Goal: Navigation & Orientation: Understand site structure

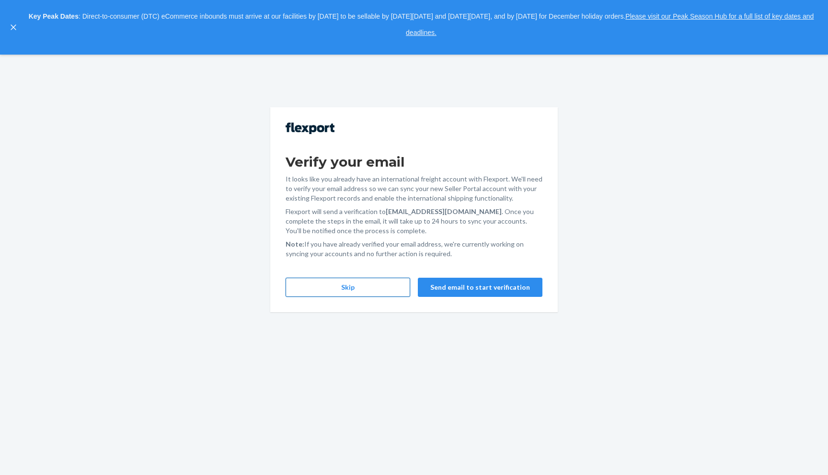
click at [343, 283] on button "Skip" at bounding box center [348, 287] width 125 height 19
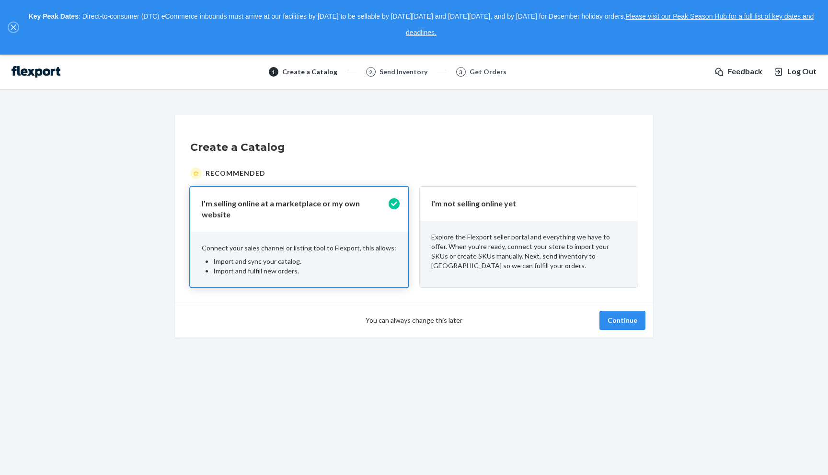
click at [14, 27] on icon "close," at bounding box center [14, 27] width 6 height 6
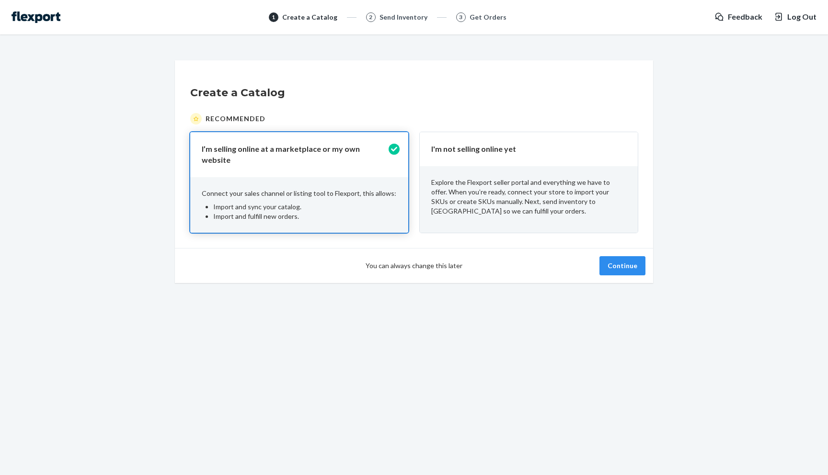
click at [465, 179] on p "Explore the Flexport seller portal and everything we have to offer. When you’re…" at bounding box center [528, 197] width 195 height 38
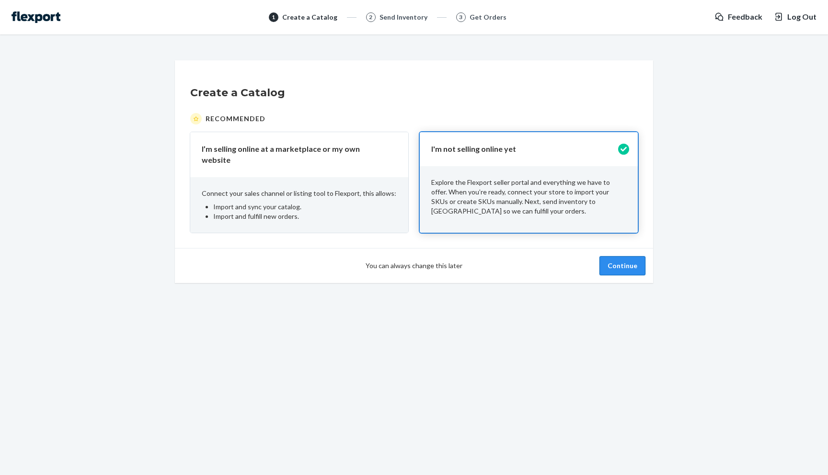
click at [619, 264] on button "Continue" at bounding box center [622, 265] width 46 height 19
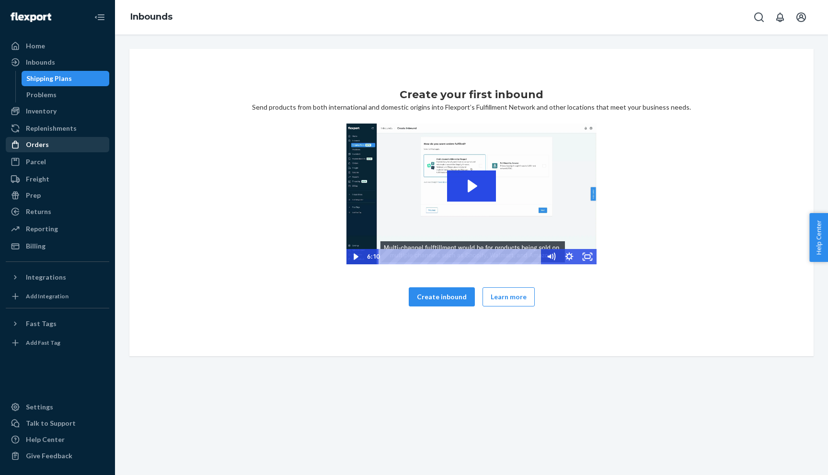
click at [50, 150] on div "Orders" at bounding box center [58, 144] width 102 height 13
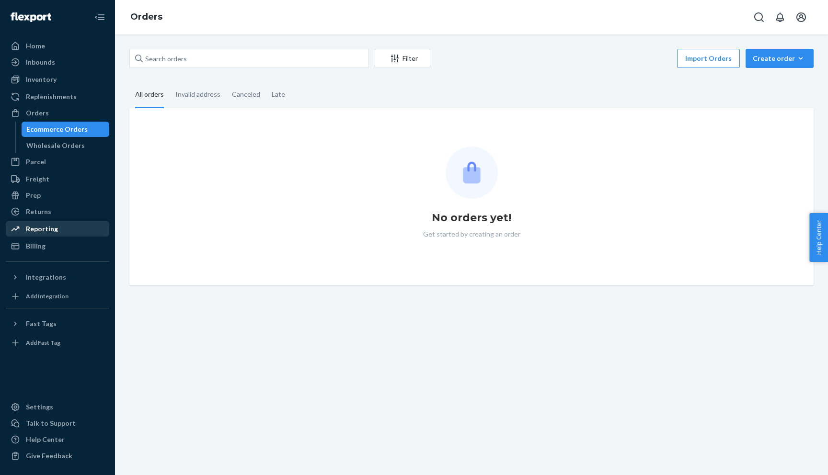
click at [38, 228] on div "Reporting" at bounding box center [42, 229] width 32 height 10
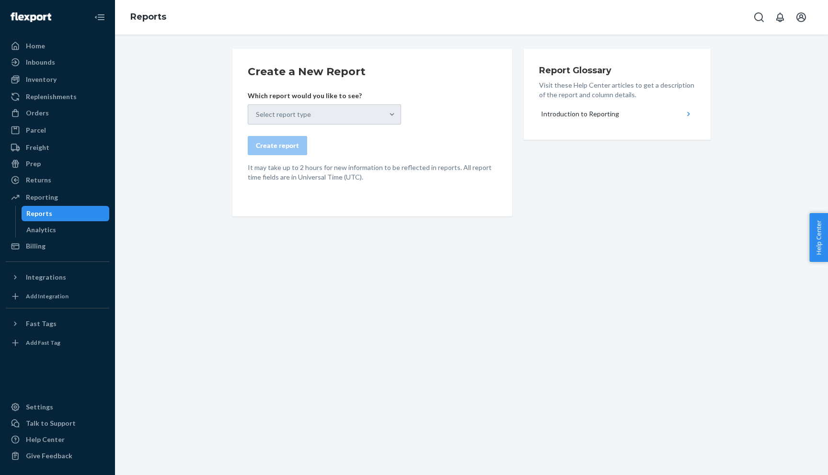
click at [376, 111] on div "Select report type" at bounding box center [324, 114] width 153 height 20
click at [30, 230] on div "Analytics" at bounding box center [41, 230] width 30 height 10
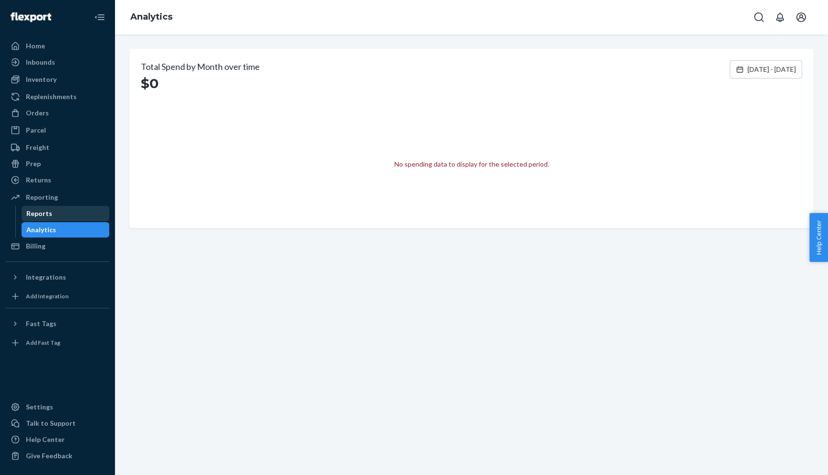
click at [38, 215] on div "Reports" at bounding box center [39, 214] width 26 height 10
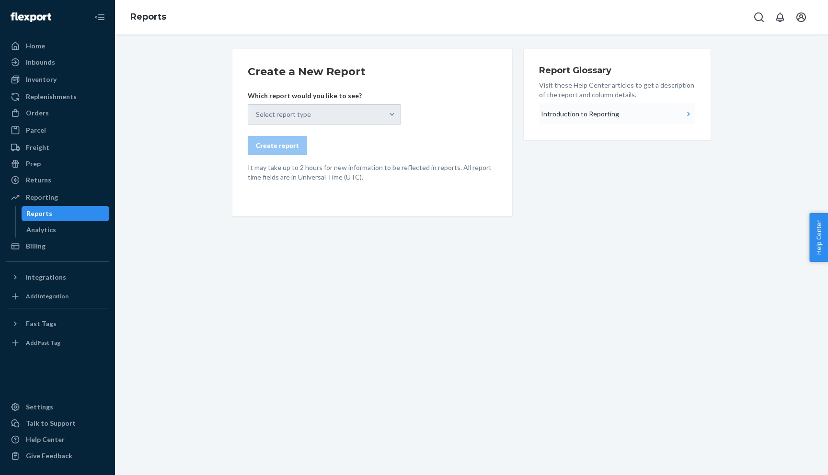
click at [657, 112] on button "Introduction to Reporting" at bounding box center [617, 113] width 156 height 21
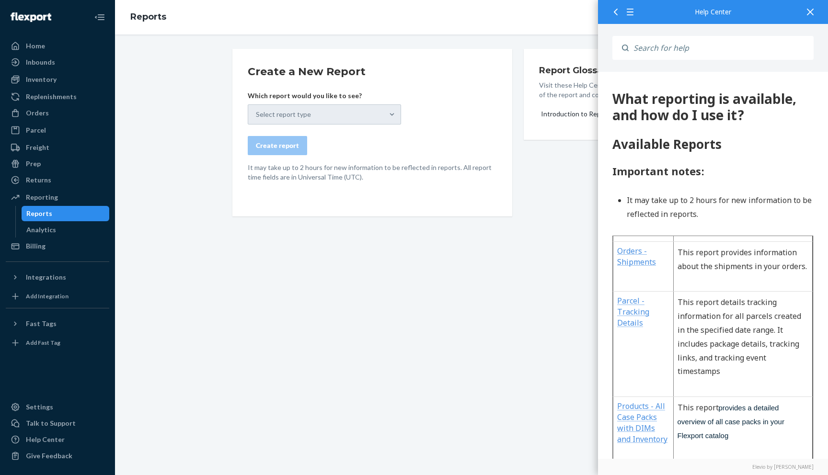
scroll to position [1631, 0]
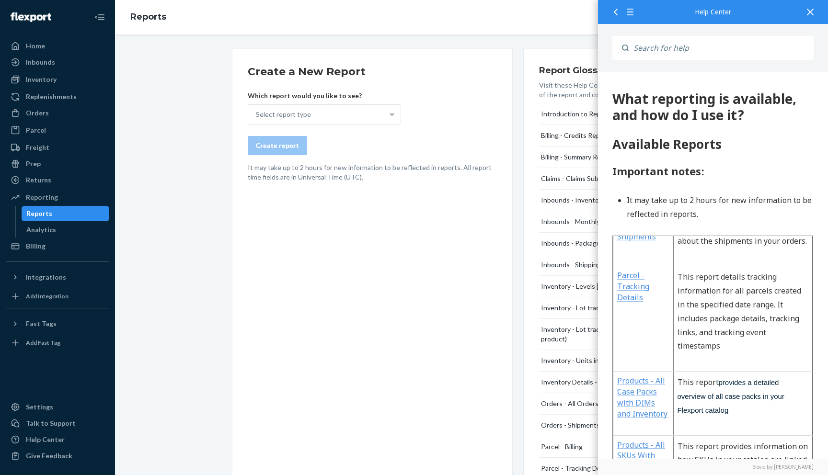
click at [813, 11] on icon at bounding box center [810, 12] width 7 height 7
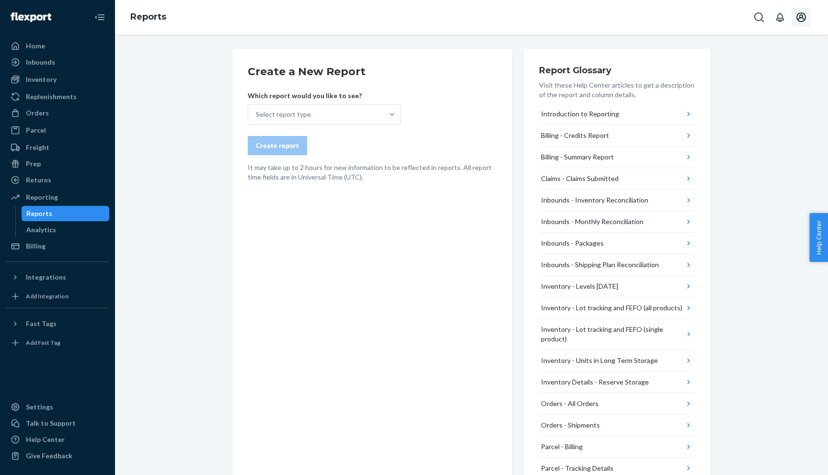
click at [803, 14] on icon "Open account menu" at bounding box center [800, 16] width 11 height 11
click at [746, 137] on div "Create a New Report Which report would you like to see? Select report type Crea…" at bounding box center [471, 394] width 699 height 690
click at [664, 134] on button "Billing - Credits Report" at bounding box center [617, 136] width 156 height 22
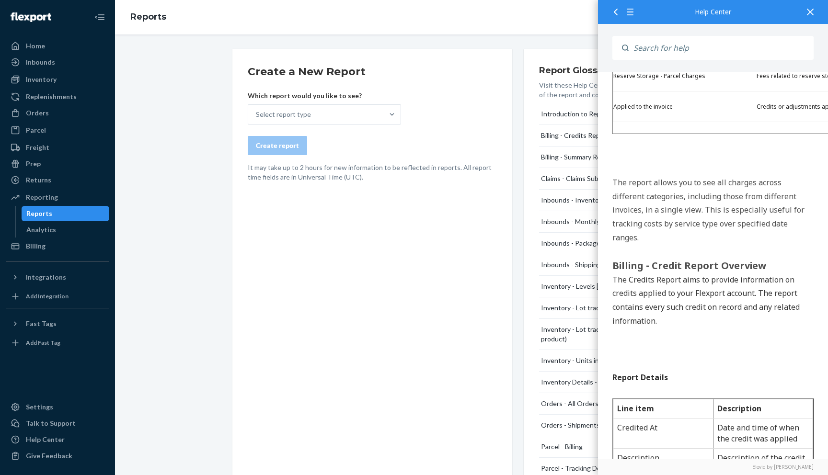
scroll to position [1037, 0]
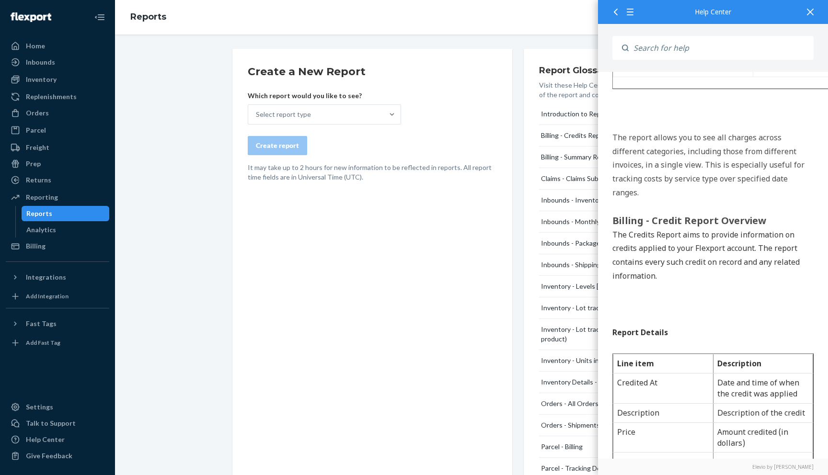
click at [617, 16] on div at bounding box center [613, 11] width 17 height 23
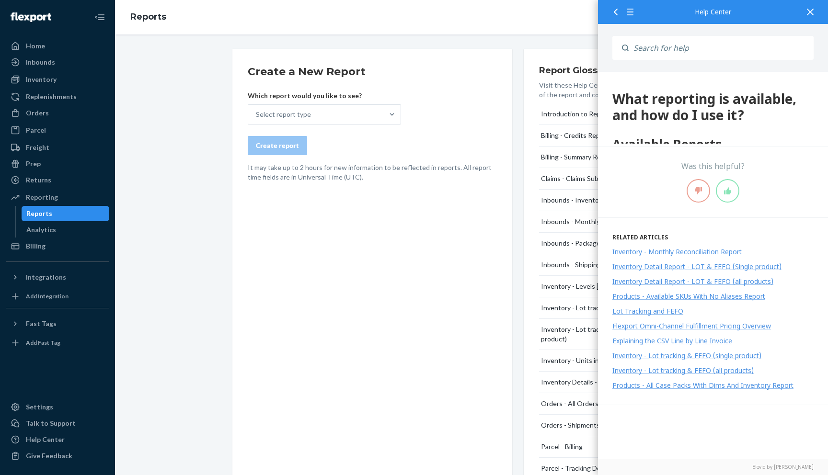
scroll to position [0, 0]
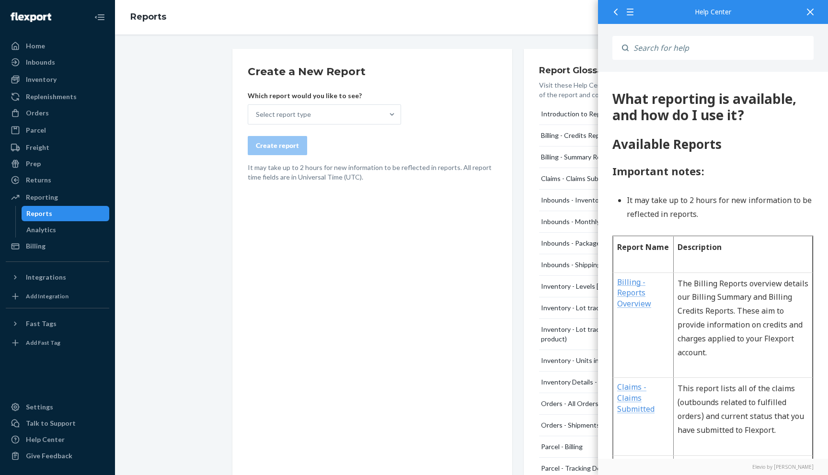
click at [811, 13] on icon at bounding box center [810, 12] width 7 height 7
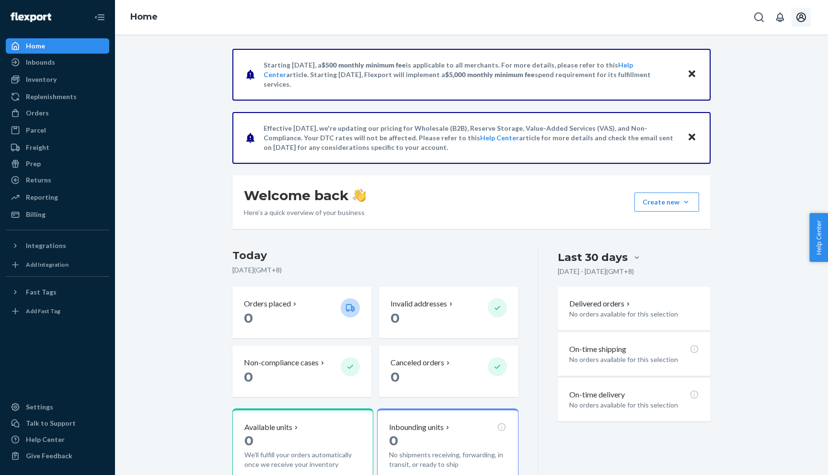
click at [802, 12] on icon "Open account menu" at bounding box center [801, 17] width 10 height 10
click at [159, 293] on div "Starting July 1, 2025, a $500 monthly minimum fee is applicable to all merchant…" at bounding box center [471, 305] width 699 height 512
click at [802, 16] on icon "Open account menu" at bounding box center [800, 16] width 11 height 11
click at [190, 299] on div "Starting July 1, 2025, a $500 monthly minimum fee is applicable to all merchant…" at bounding box center [471, 305] width 699 height 512
click at [37, 195] on div "Reporting" at bounding box center [42, 198] width 32 height 10
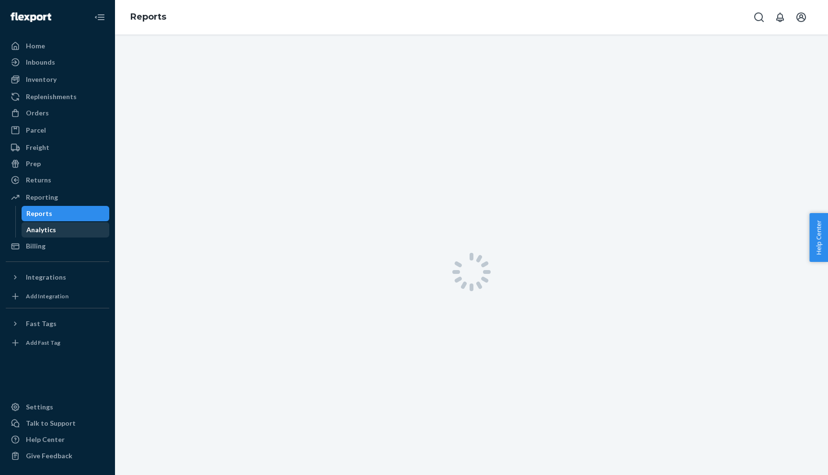
click at [42, 227] on div "Analytics" at bounding box center [41, 230] width 30 height 10
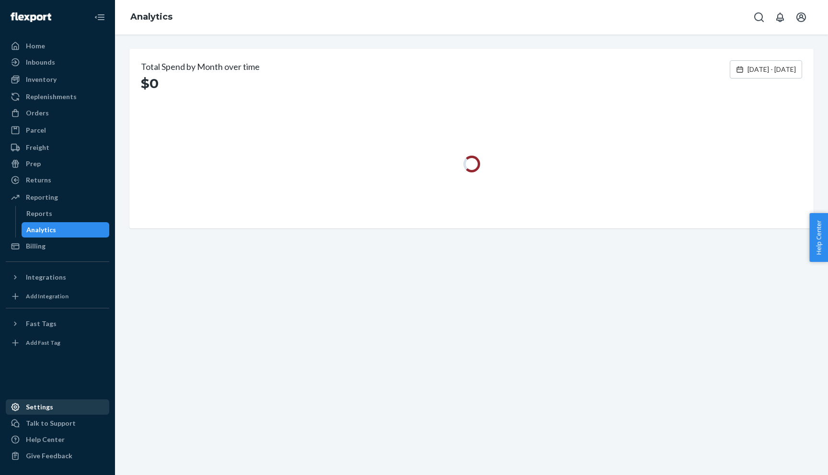
click at [45, 409] on div "Settings" at bounding box center [39, 407] width 27 height 10
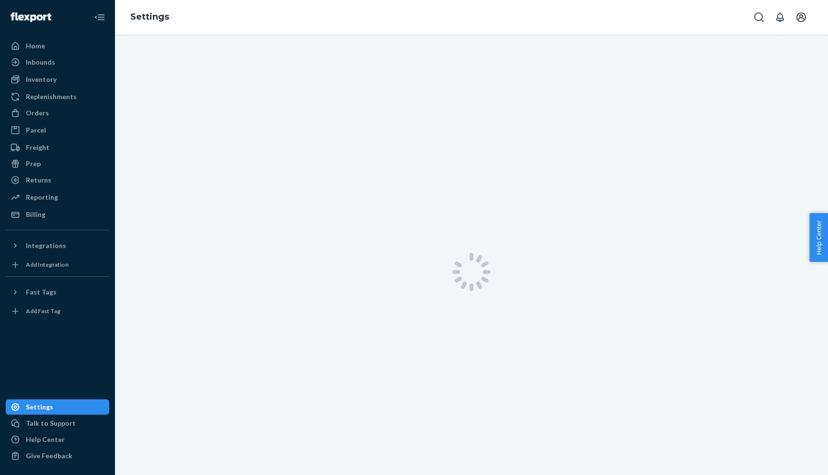
click at [12, 407] on icon at bounding box center [16, 407] width 10 height 10
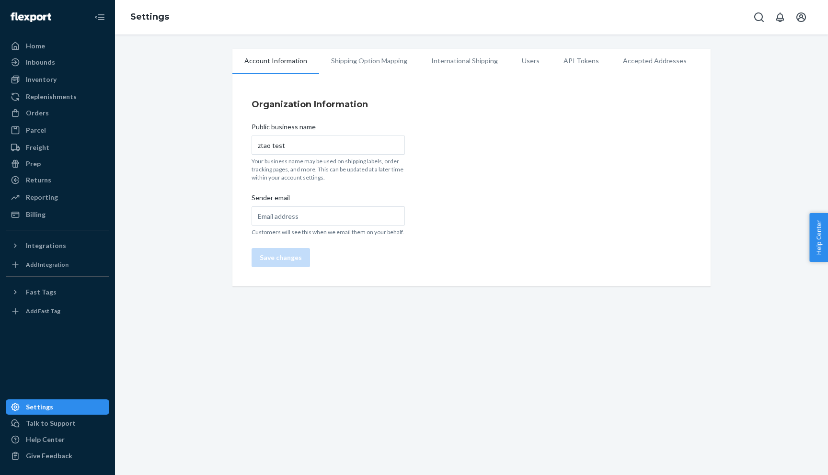
click at [384, 66] on li "Shipping Option Mapping" at bounding box center [369, 61] width 100 height 24
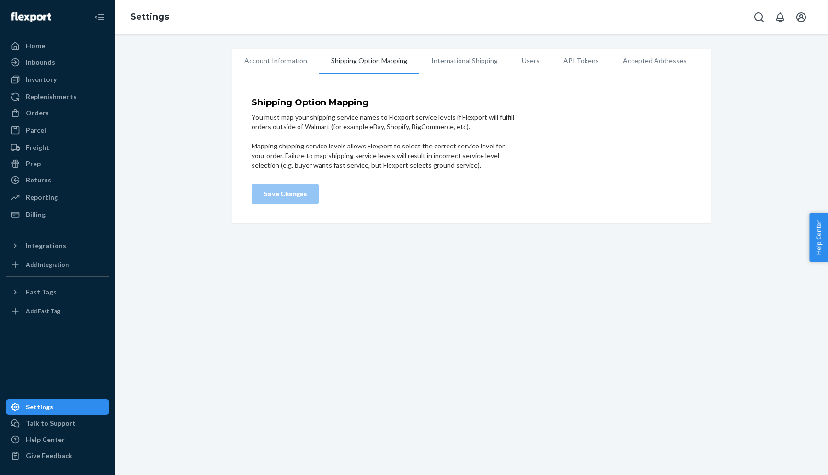
click at [473, 66] on li "International Shipping" at bounding box center [464, 61] width 91 height 24
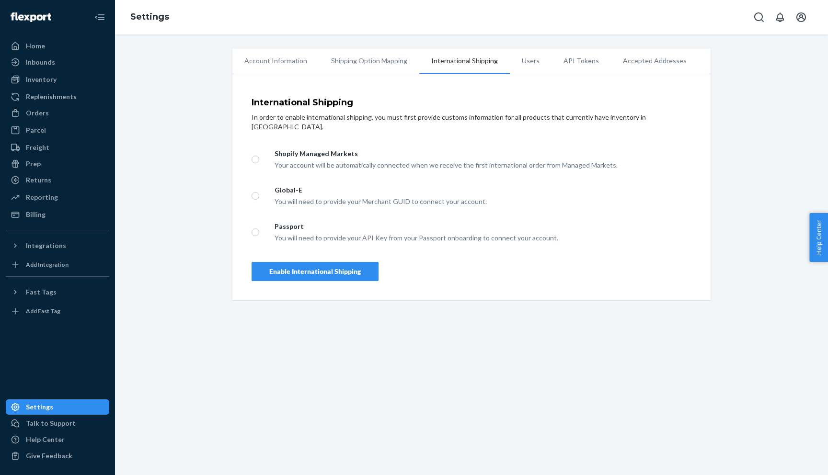
click at [523, 62] on li "Users" at bounding box center [531, 61] width 42 height 24
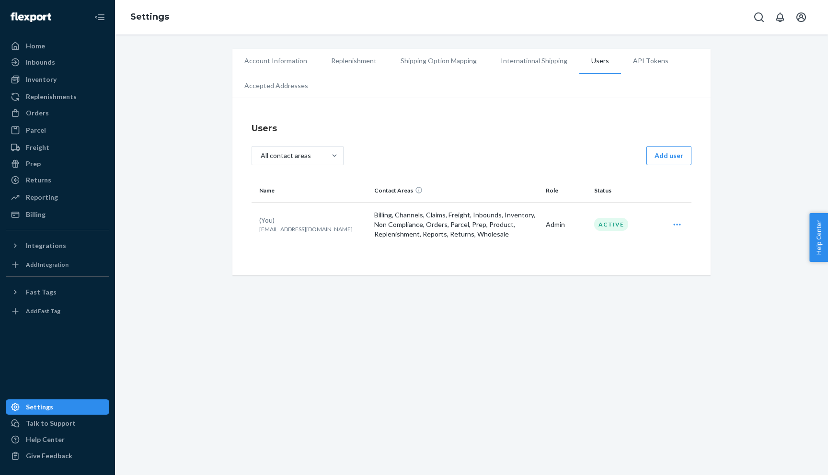
click at [678, 224] on icon "Open user actions" at bounding box center [677, 225] width 10 height 10
click at [622, 247] on span "Edit" at bounding box center [632, 248] width 59 height 7
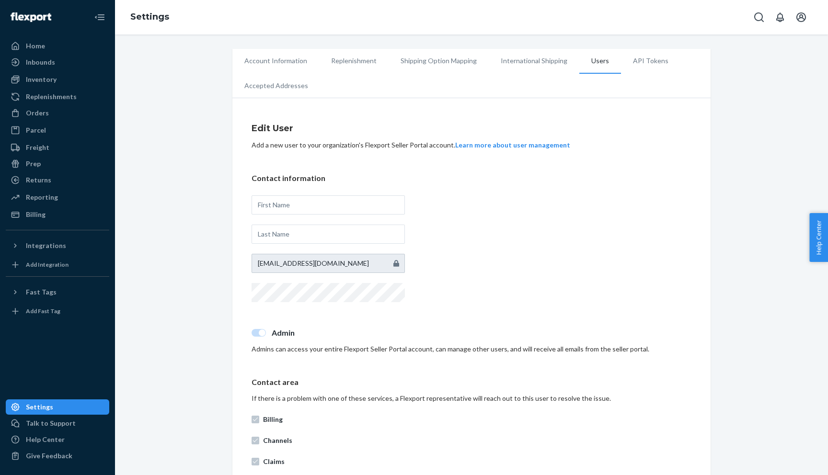
click at [649, 55] on li "API Tokens" at bounding box center [650, 61] width 59 height 24
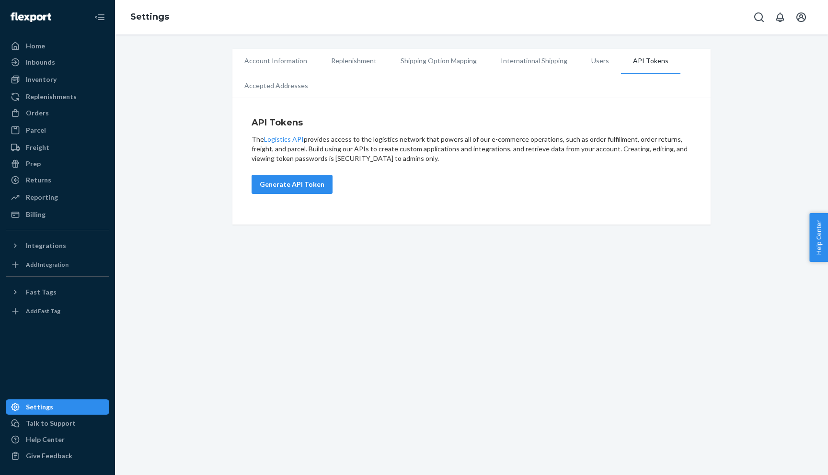
click at [534, 57] on li "International Shipping" at bounding box center [534, 61] width 91 height 24
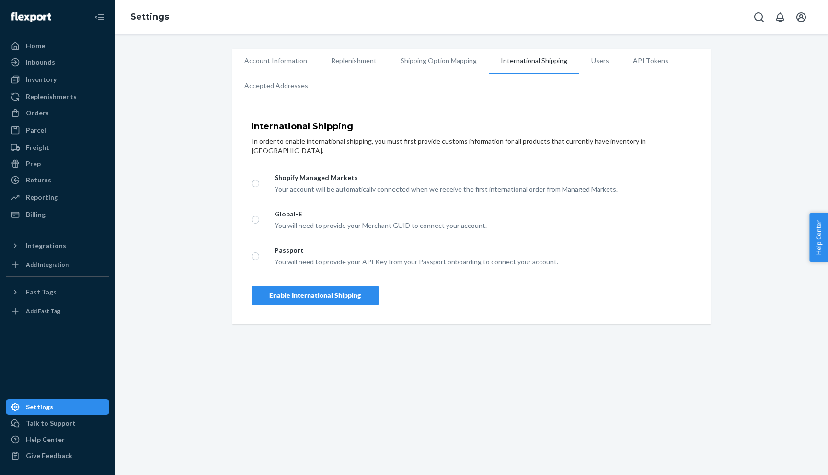
click at [428, 58] on li "Shipping Option Mapping" at bounding box center [439, 61] width 100 height 24
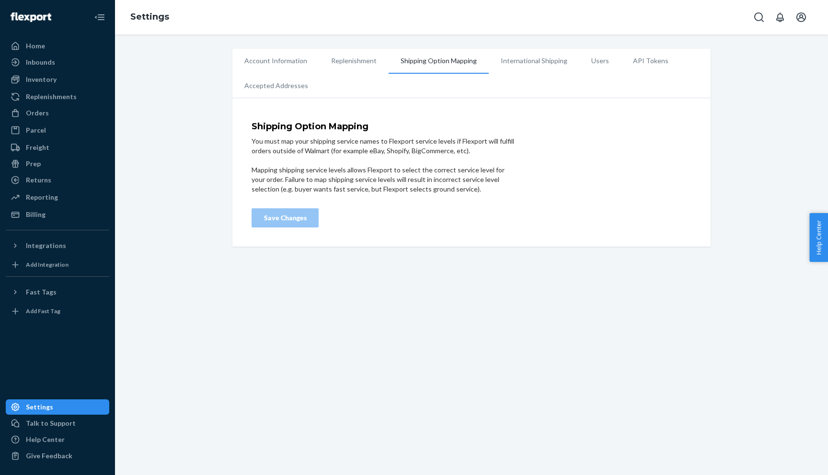
click at [353, 58] on li "Replenishment" at bounding box center [353, 61] width 69 height 24
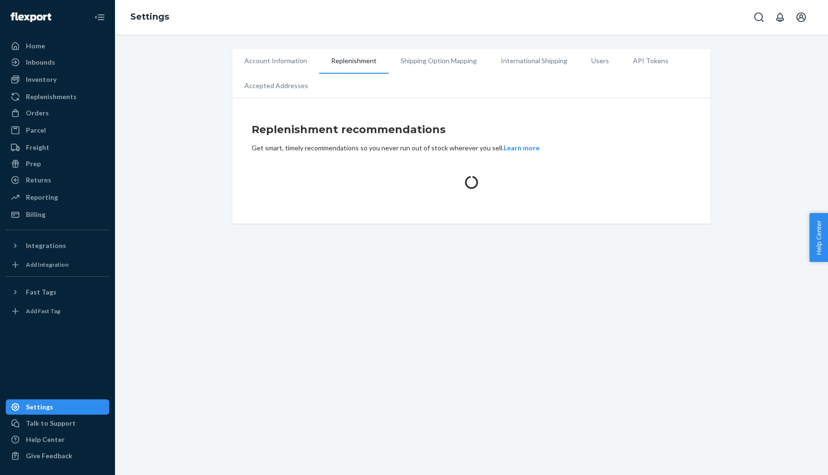
click at [277, 59] on li "Account Information" at bounding box center [275, 61] width 87 height 24
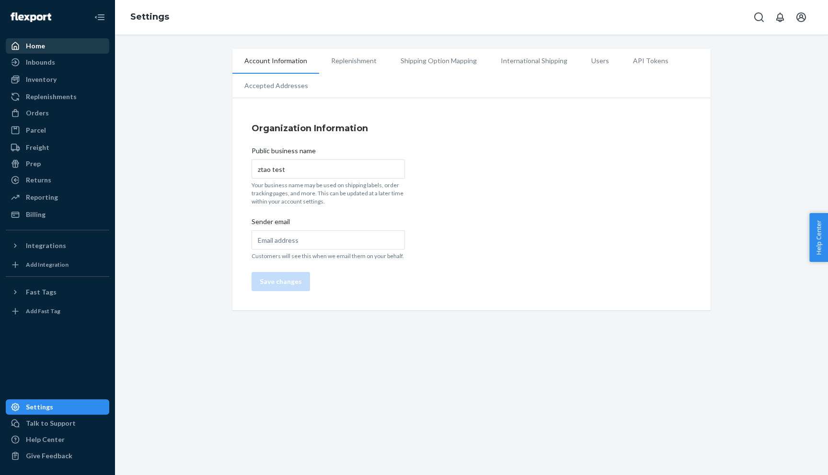
click at [57, 47] on div "Home" at bounding box center [58, 45] width 102 height 13
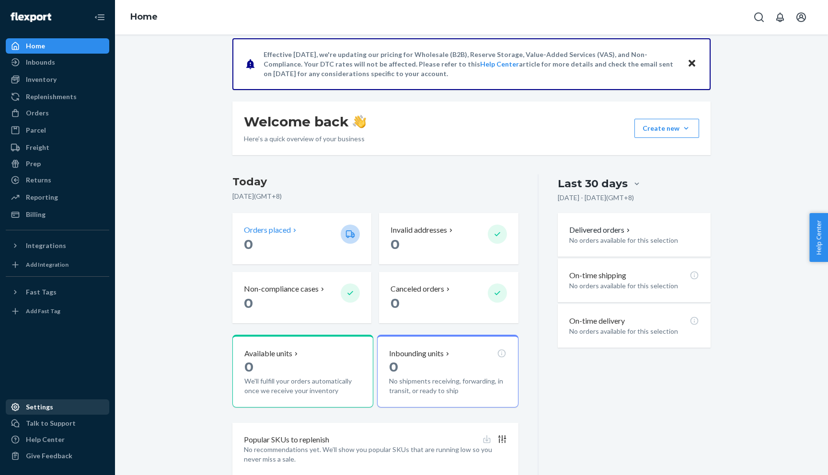
scroll to position [105, 0]
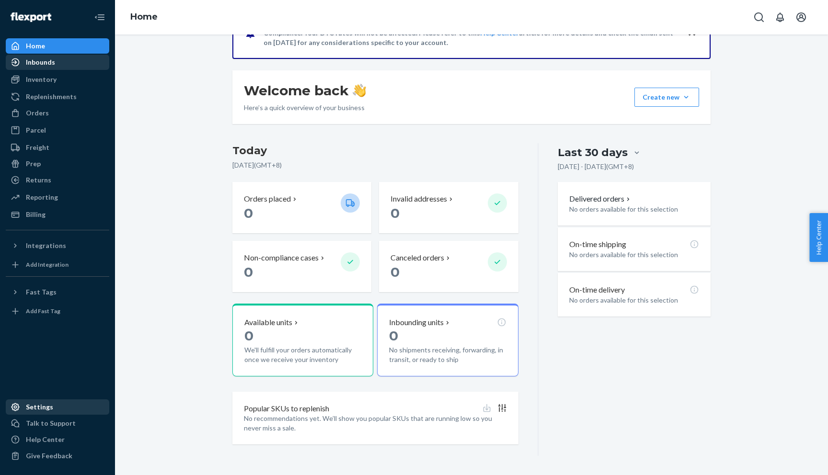
click at [52, 65] on div "Inbounds" at bounding box center [40, 62] width 29 height 10
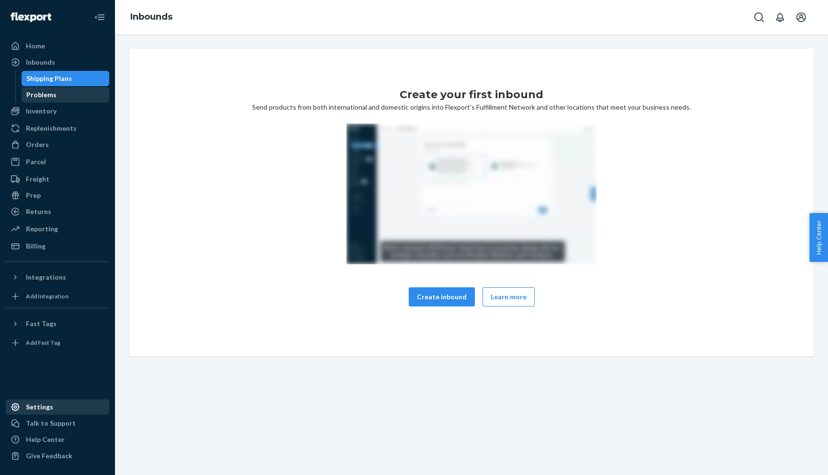
click at [57, 98] on div "Problems" at bounding box center [66, 94] width 86 height 13
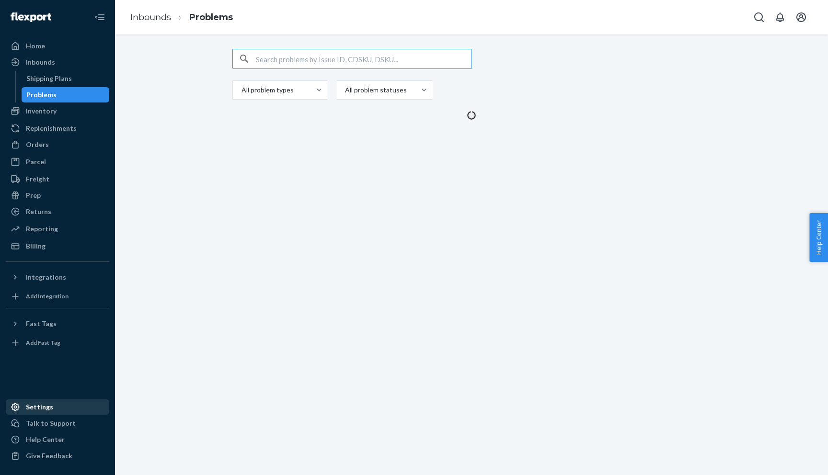
click at [57, 98] on div "Problems" at bounding box center [66, 94] width 86 height 13
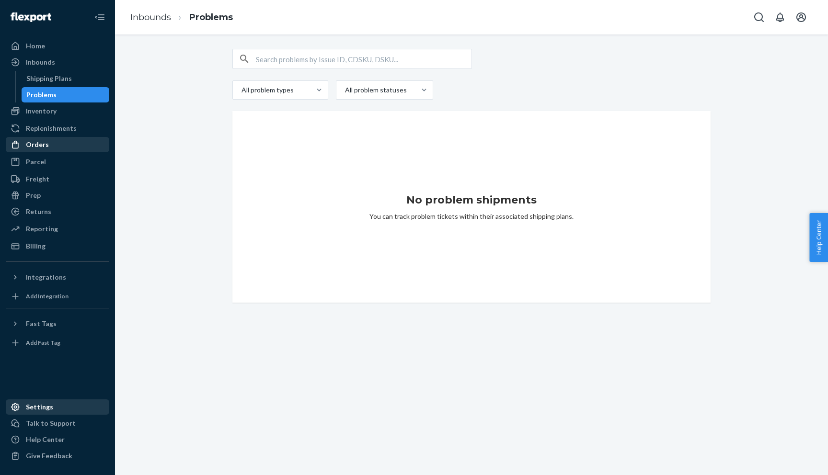
click at [61, 142] on div "Orders" at bounding box center [58, 144] width 102 height 13
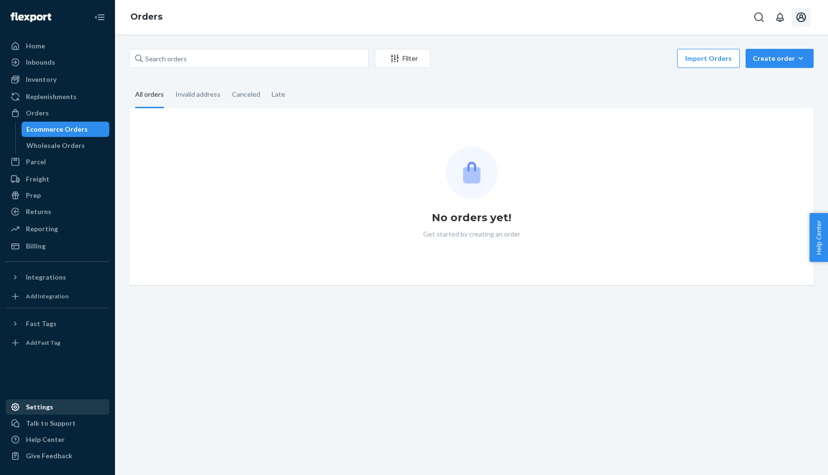
click at [802, 17] on icon "Open account menu" at bounding box center [801, 17] width 10 height 10
click at [754, 87] on div "Log out" at bounding box center [779, 93] width 72 height 18
